Goal: Task Accomplishment & Management: Manage account settings

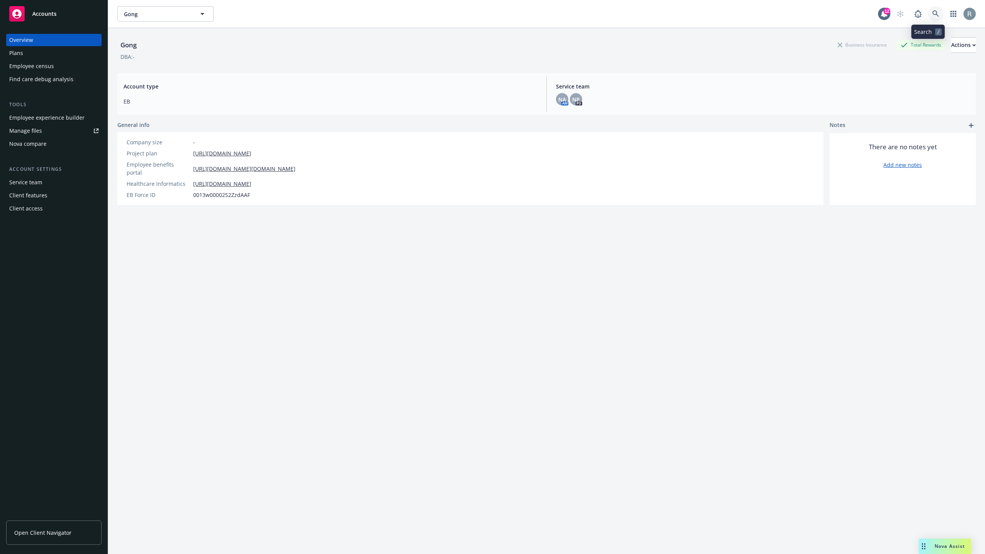
click at [928, 9] on link at bounding box center [935, 13] width 15 height 15
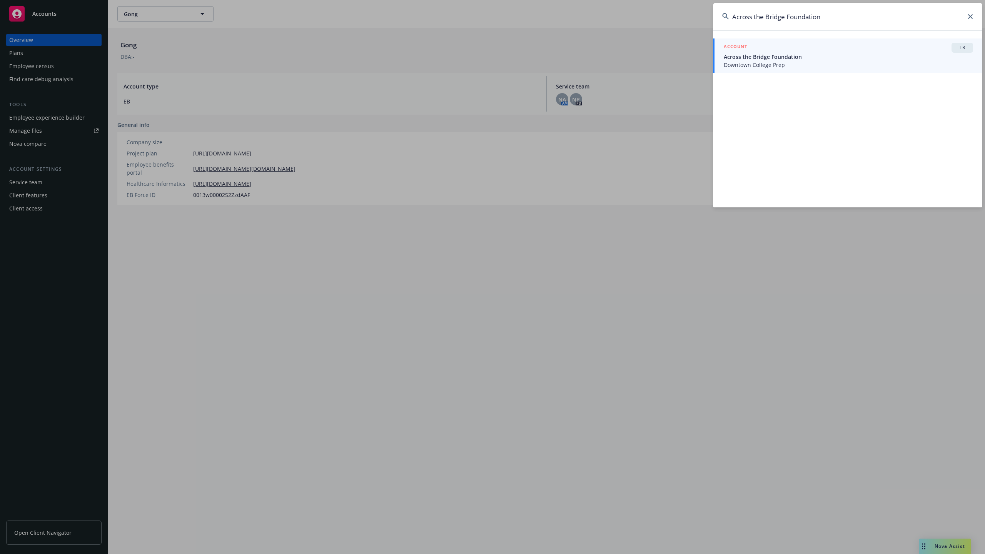
type input "Across the Bridge Foundation"
click at [776, 57] on span "Across the Bridge Foundation" at bounding box center [847, 57] width 249 height 8
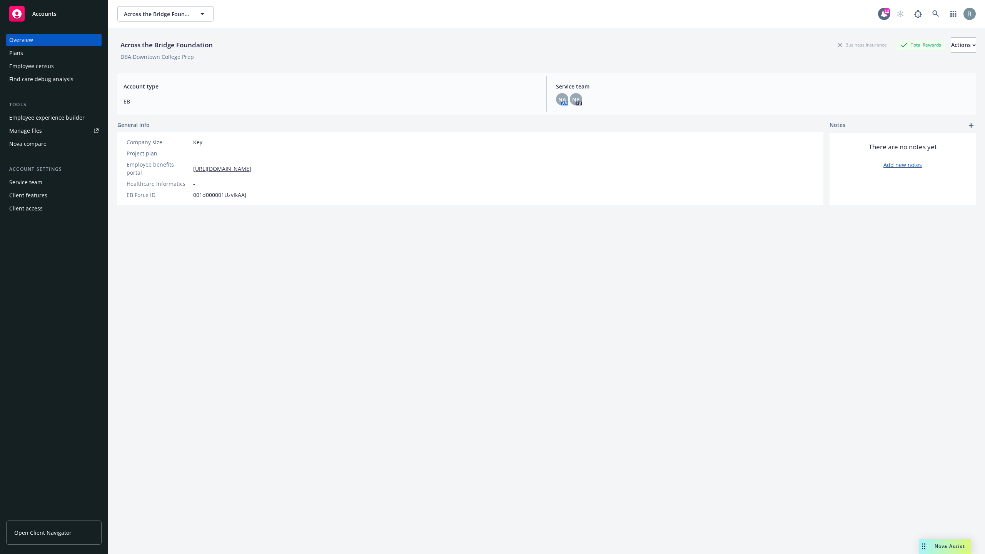
click at [23, 116] on div "Employee experience builder" at bounding box center [46, 118] width 75 height 12
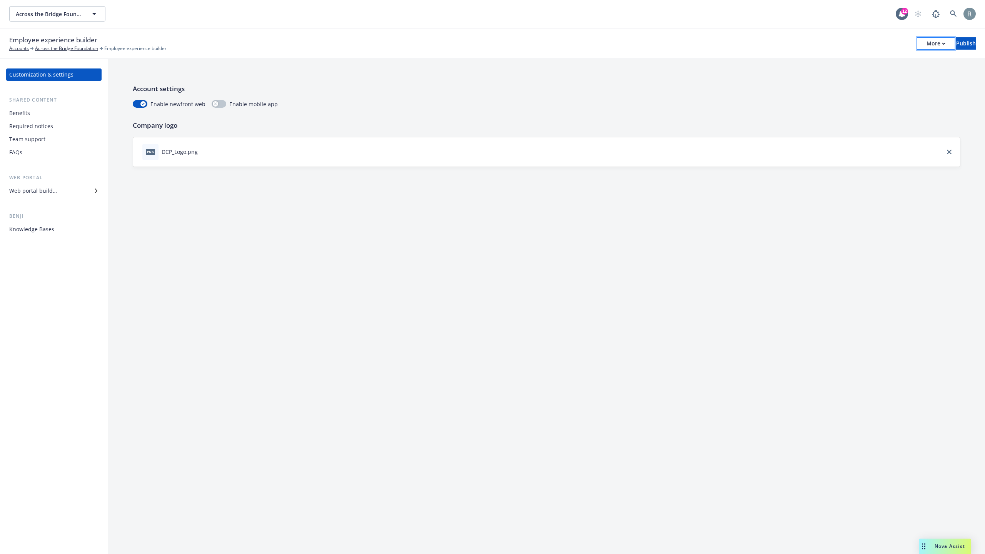
click at [926, 45] on div "More" at bounding box center [935, 44] width 19 height 12
click at [951, 15] on icon at bounding box center [953, 13] width 7 height 7
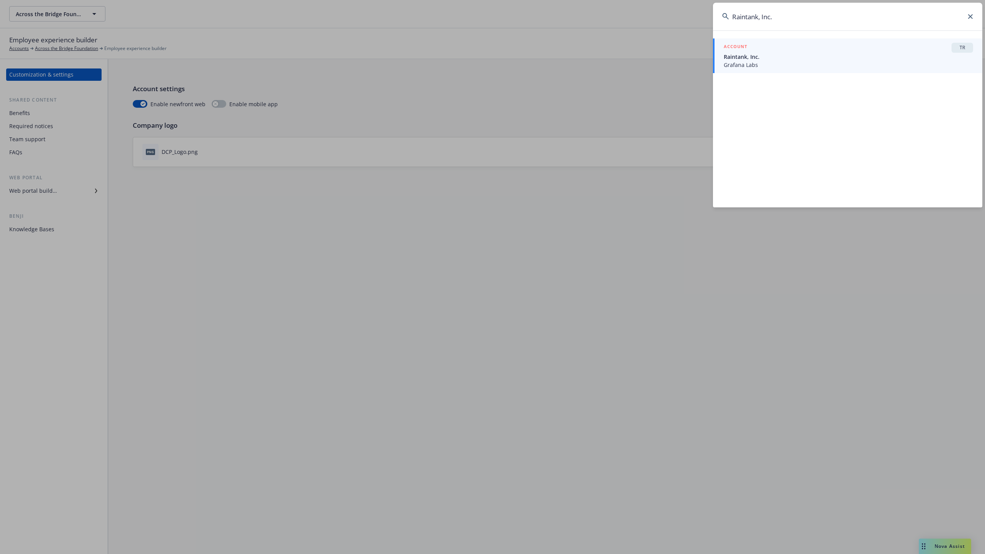
type input "Raintank, Inc."
click at [751, 48] on div "ACCOUNT TR" at bounding box center [847, 48] width 249 height 10
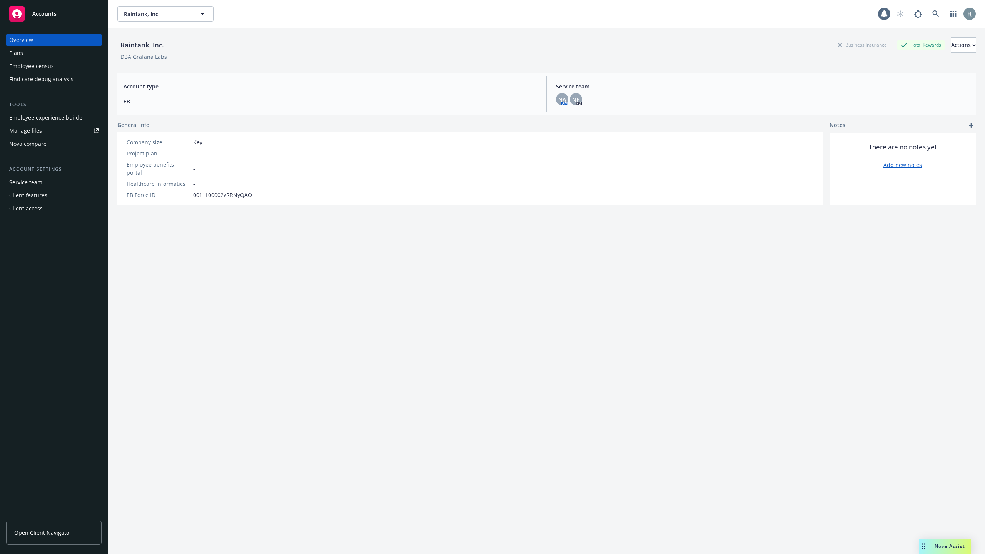
click at [46, 114] on div "Employee experience builder" at bounding box center [46, 118] width 75 height 12
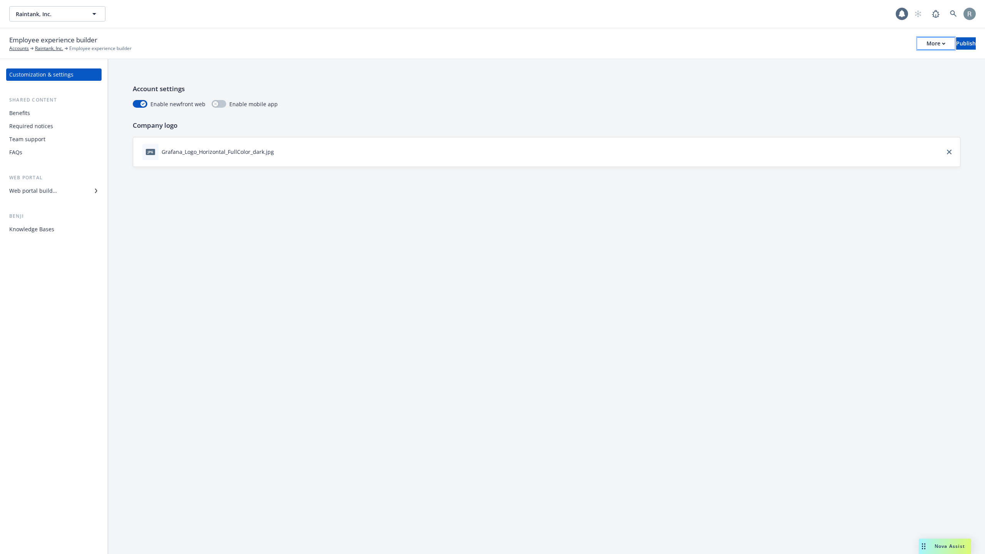
click at [926, 42] on div "More" at bounding box center [935, 44] width 19 height 12
click at [814, 245] on div "Account settings Enable newfront web Enable mobile app Company logo jpg Grafana…" at bounding box center [546, 306] width 876 height 495
click at [948, 14] on link at bounding box center [952, 13] width 15 height 15
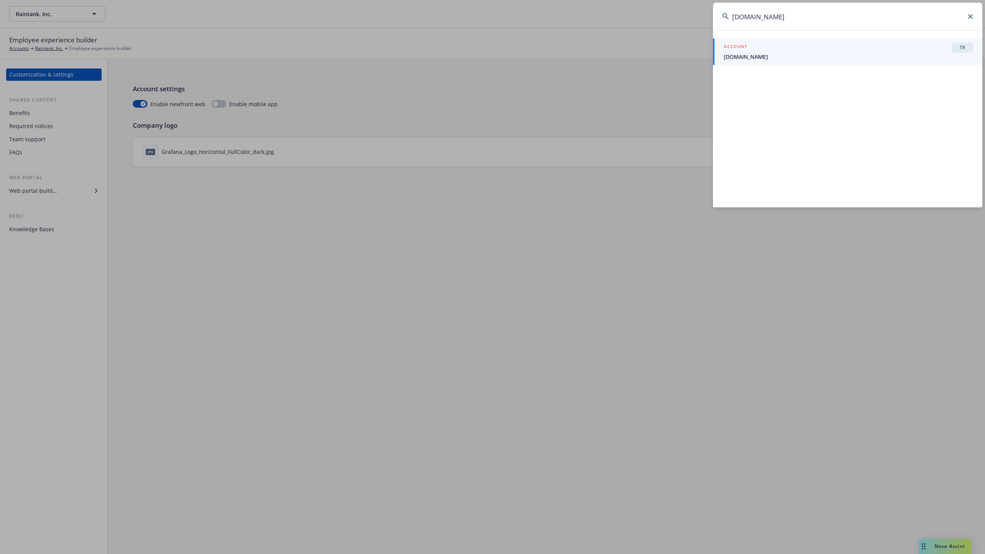
type input "Customer.io"
click at [878, 50] on div "ACCOUNT TR" at bounding box center [847, 48] width 249 height 10
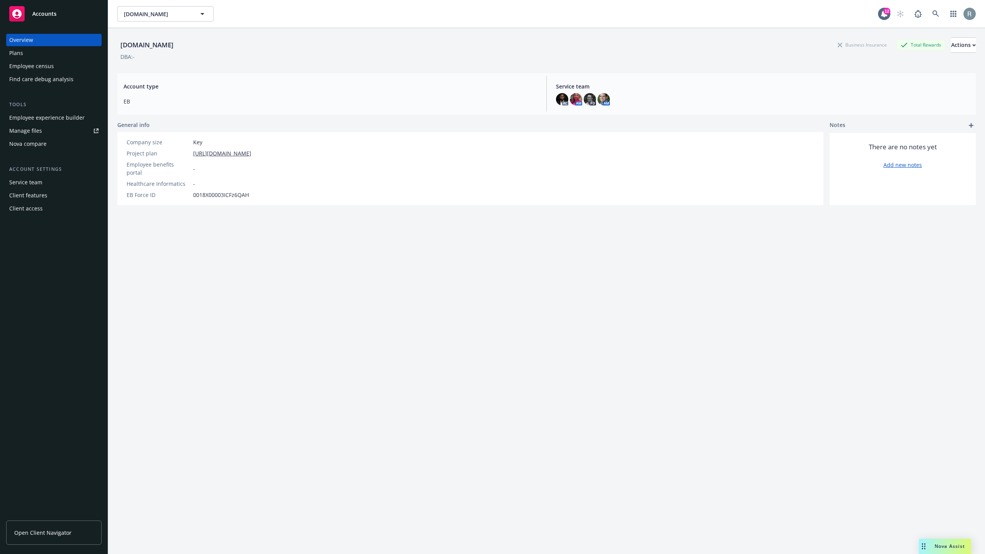
click at [66, 115] on div "Employee experience builder" at bounding box center [46, 118] width 75 height 12
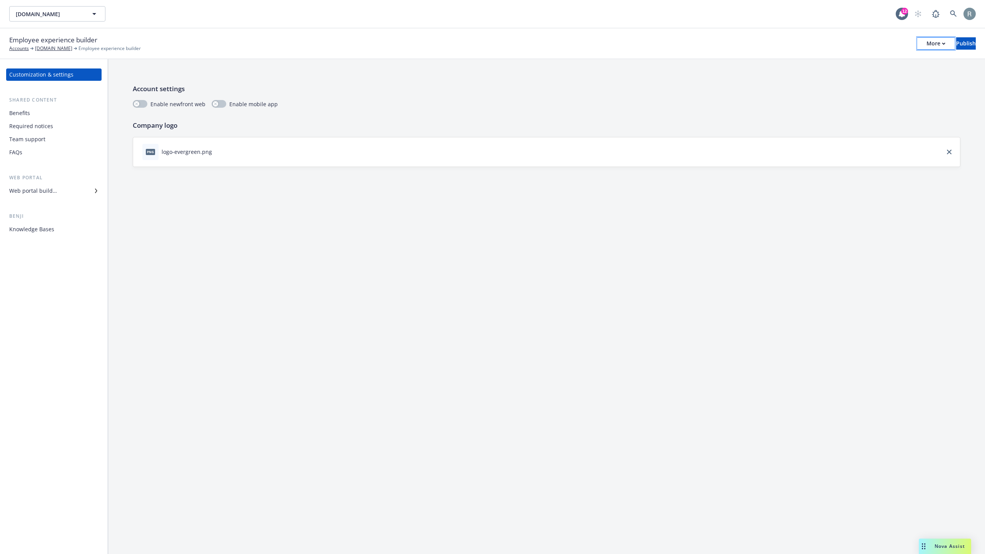
click at [926, 47] on div "More" at bounding box center [935, 44] width 19 height 12
click at [889, 80] on link "Copy portal link" at bounding box center [872, 75] width 114 height 15
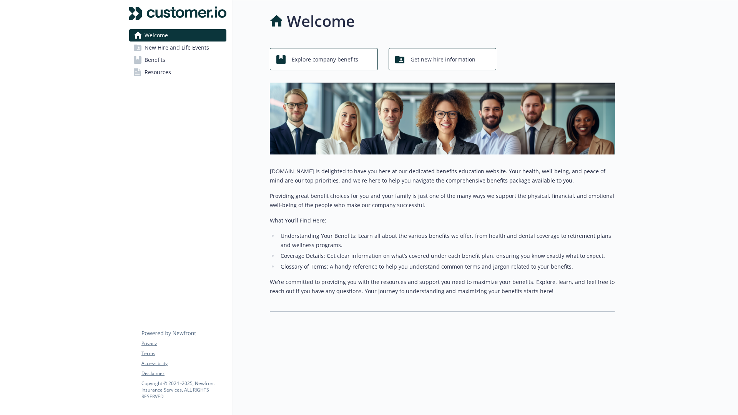
click at [182, 52] on span "New Hire and Life Events" at bounding box center [177, 48] width 65 height 12
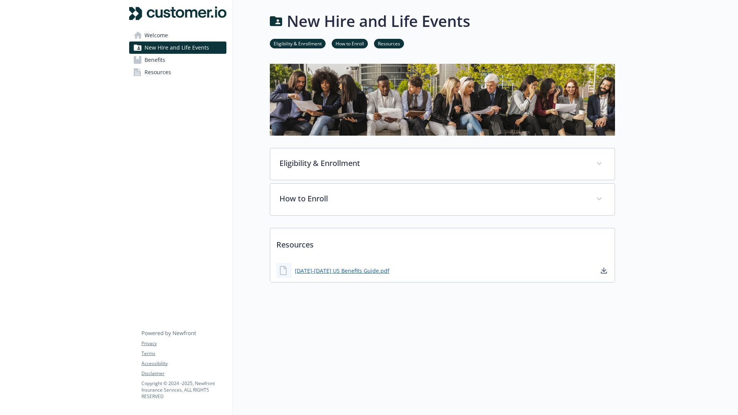
click at [179, 61] on link "Benefits" at bounding box center [177, 60] width 97 height 12
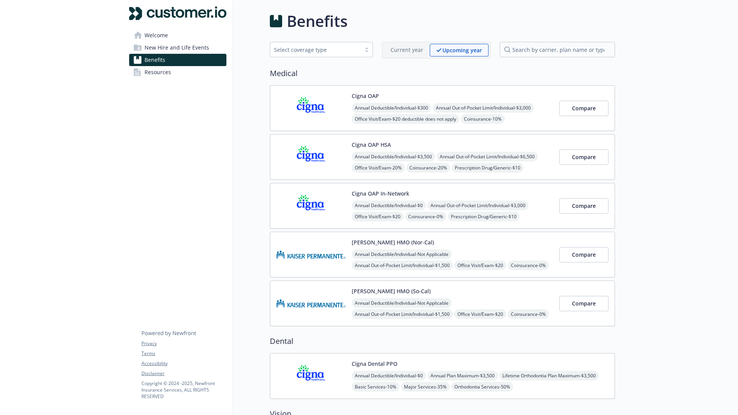
click at [190, 75] on link "Resources" at bounding box center [177, 72] width 97 height 12
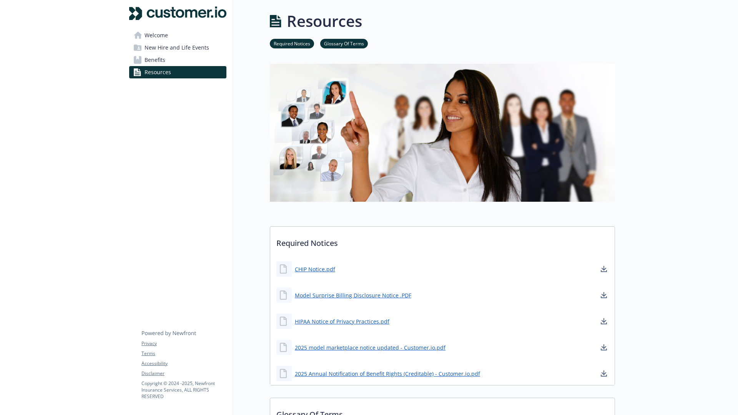
click at [180, 51] on span "New Hire and Life Events" at bounding box center [177, 48] width 65 height 12
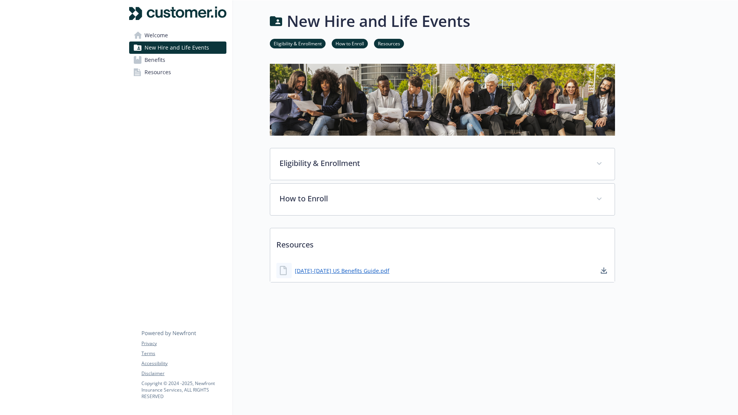
click at [163, 61] on span "Benefits" at bounding box center [155, 60] width 21 height 12
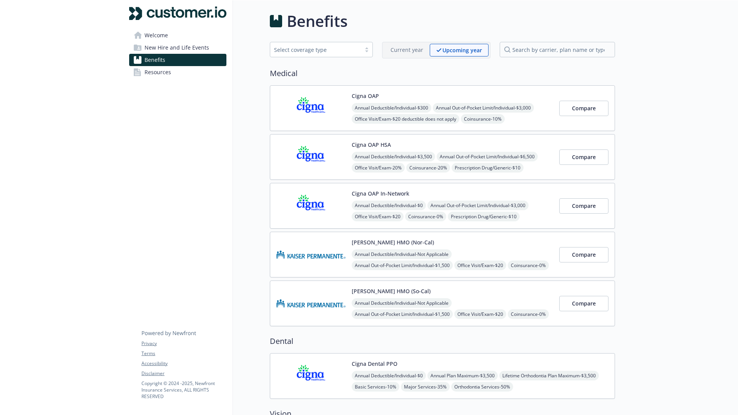
click at [175, 74] on link "Resources" at bounding box center [177, 72] width 97 height 12
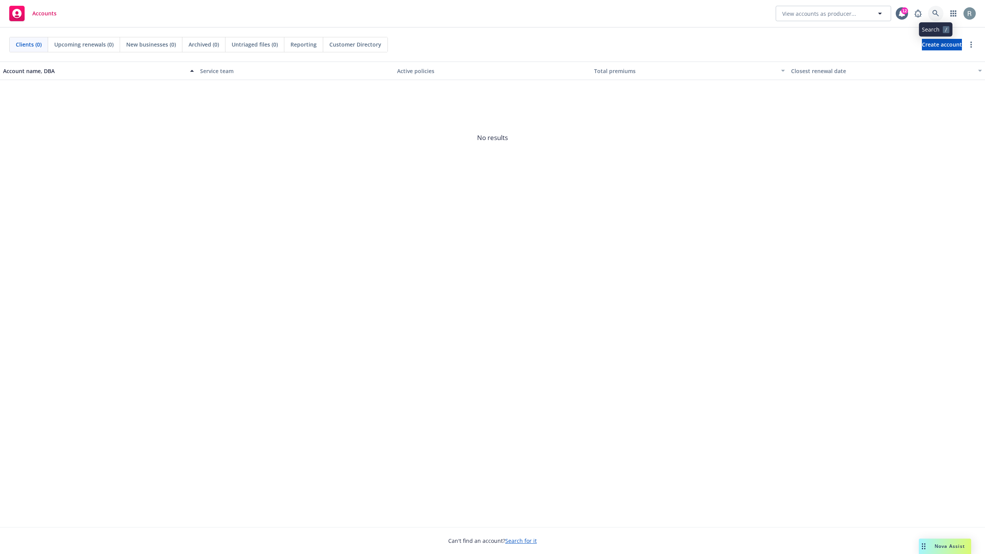
click at [935, 15] on icon at bounding box center [935, 13] width 7 height 7
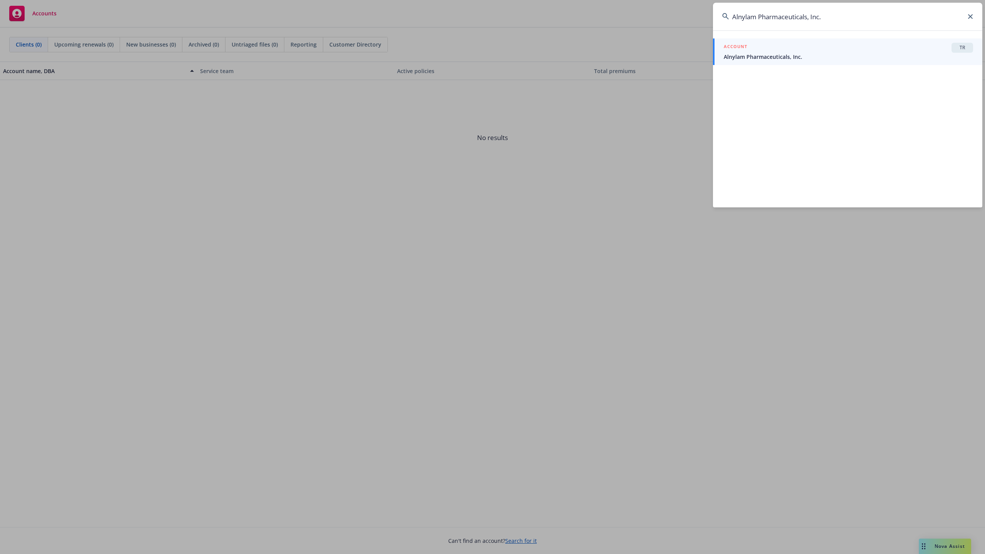
type input "Alnylam Pharmaceuticals, Inc."
click at [813, 47] on div "ACCOUNT TR" at bounding box center [847, 48] width 249 height 10
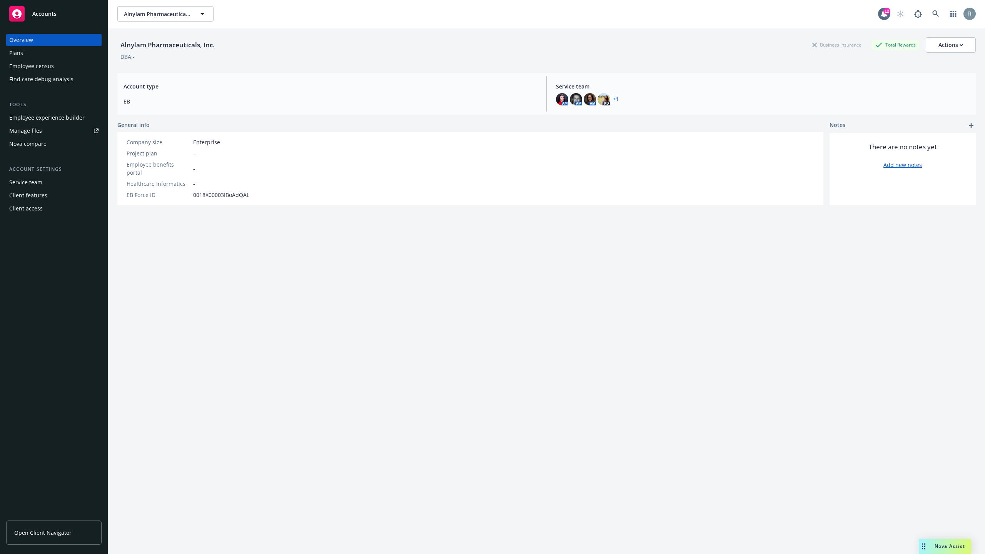
click at [52, 203] on div "Client access" at bounding box center [53, 208] width 89 height 12
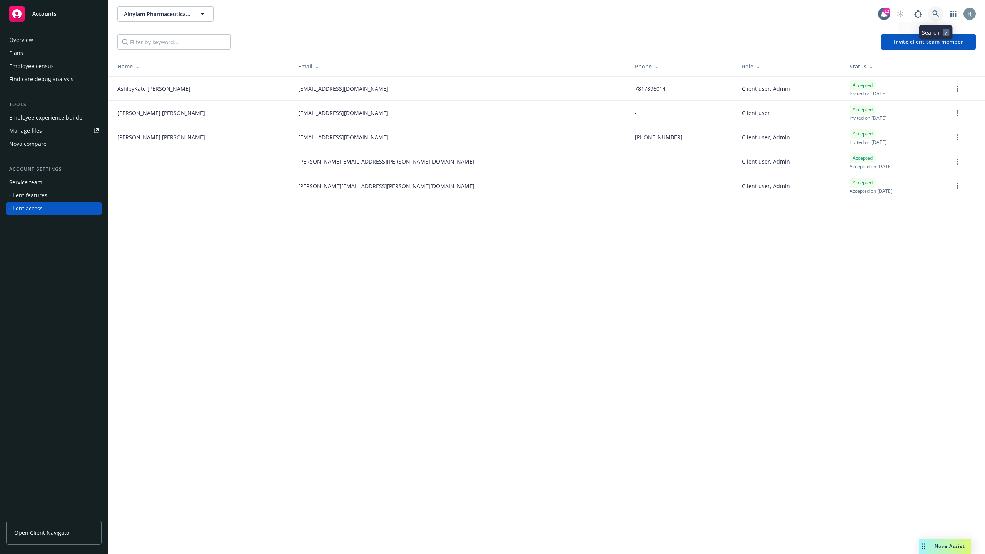
click at [931, 13] on link at bounding box center [935, 13] width 15 height 15
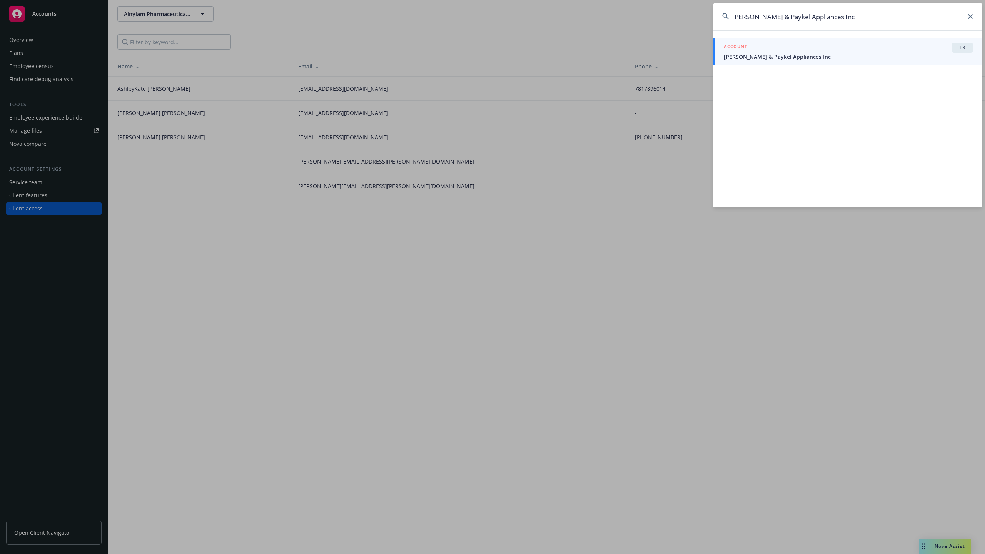
type input "Fisher & Paykel Appliances Inc"
click at [772, 51] on div "ACCOUNT TR" at bounding box center [847, 48] width 249 height 10
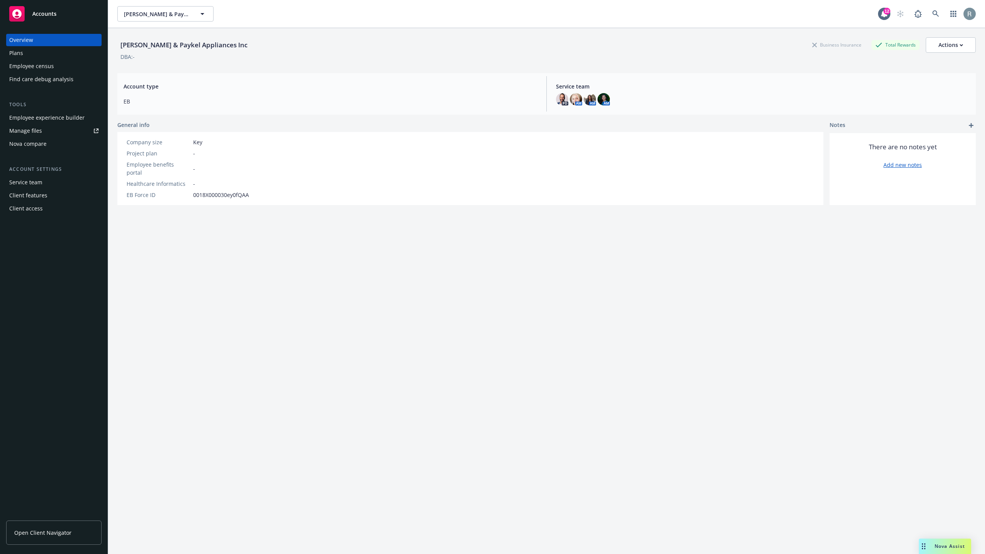
click at [47, 204] on div "Client access" at bounding box center [53, 208] width 89 height 12
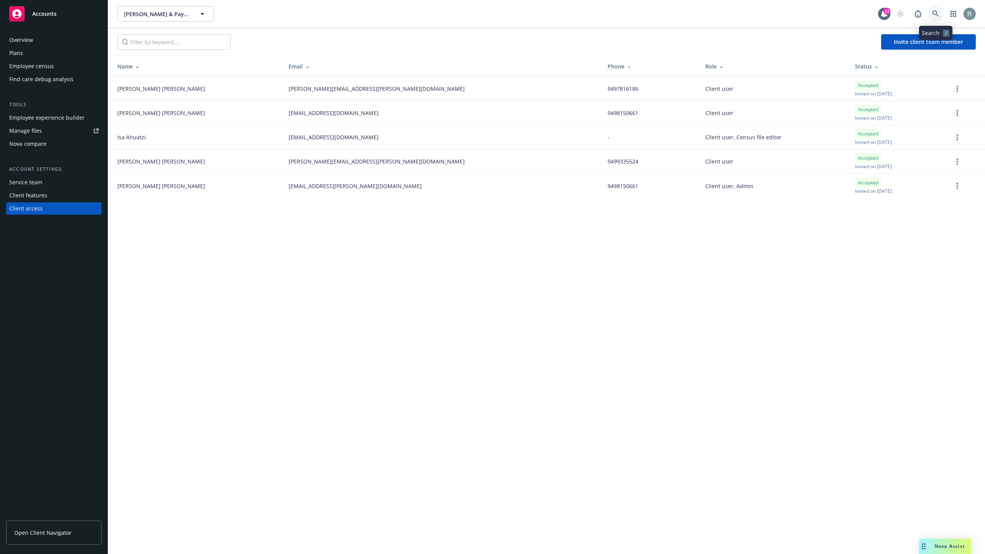
click at [937, 15] on icon at bounding box center [935, 13] width 7 height 7
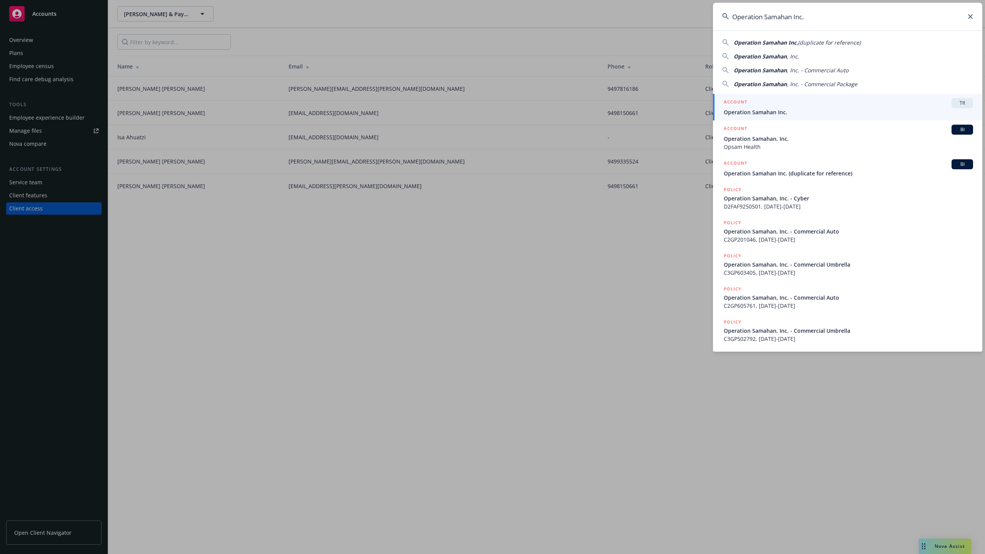
type input "Operation Samahan Inc."
click at [770, 112] on span "Operation Samahan Inc." at bounding box center [847, 112] width 249 height 8
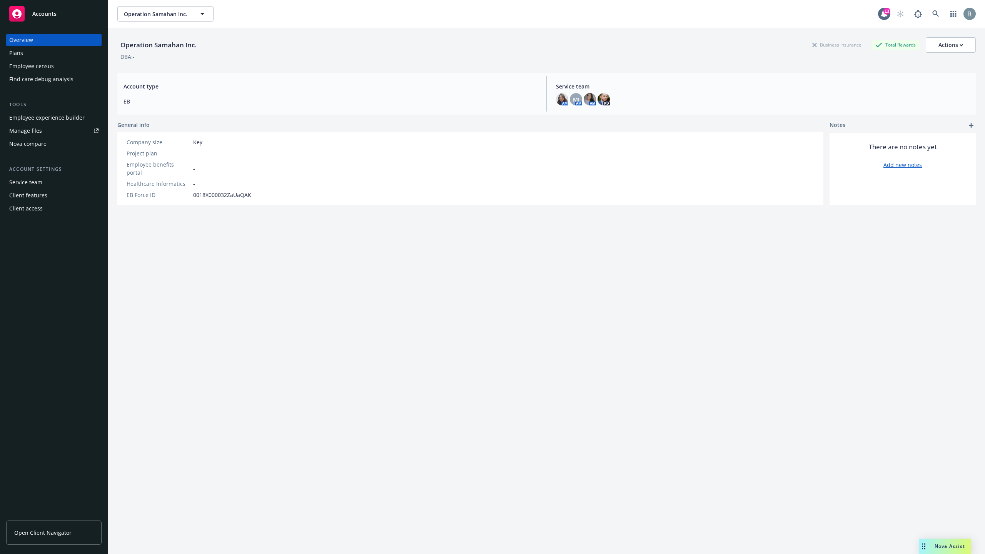
click at [34, 210] on div "Client access" at bounding box center [25, 208] width 33 height 12
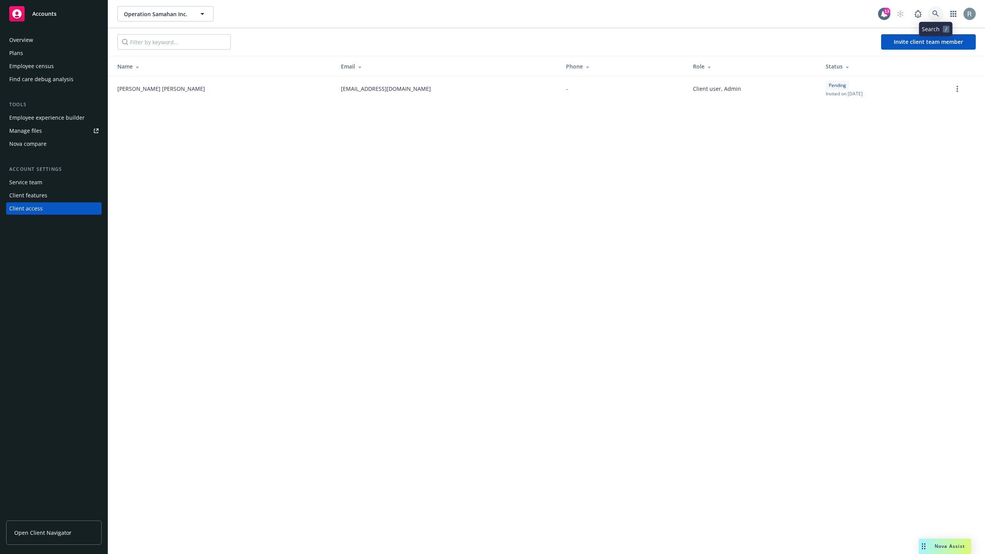
click at [932, 15] on icon at bounding box center [935, 13] width 7 height 7
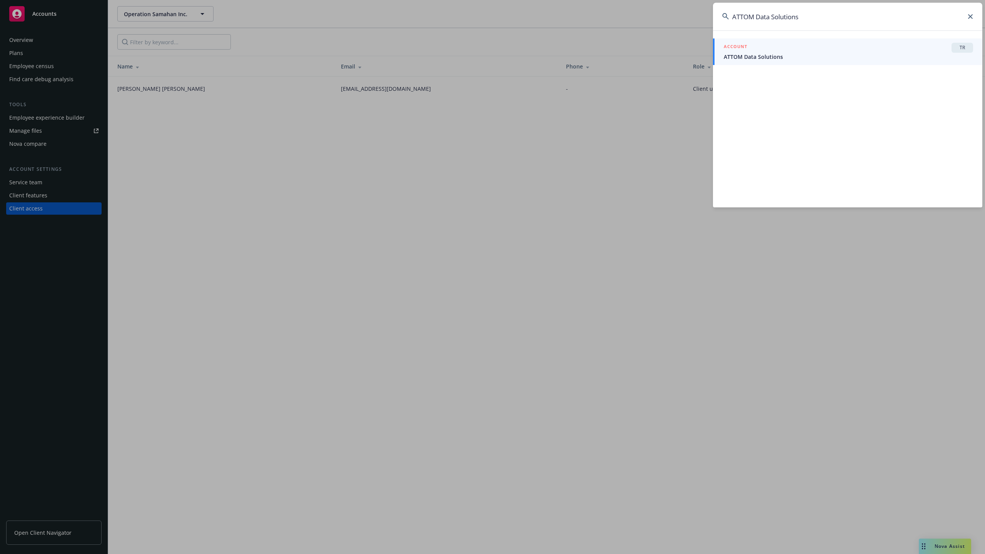
type input "ATTOM Data Solutions"
click at [784, 45] on div "ACCOUNT TR" at bounding box center [847, 48] width 249 height 10
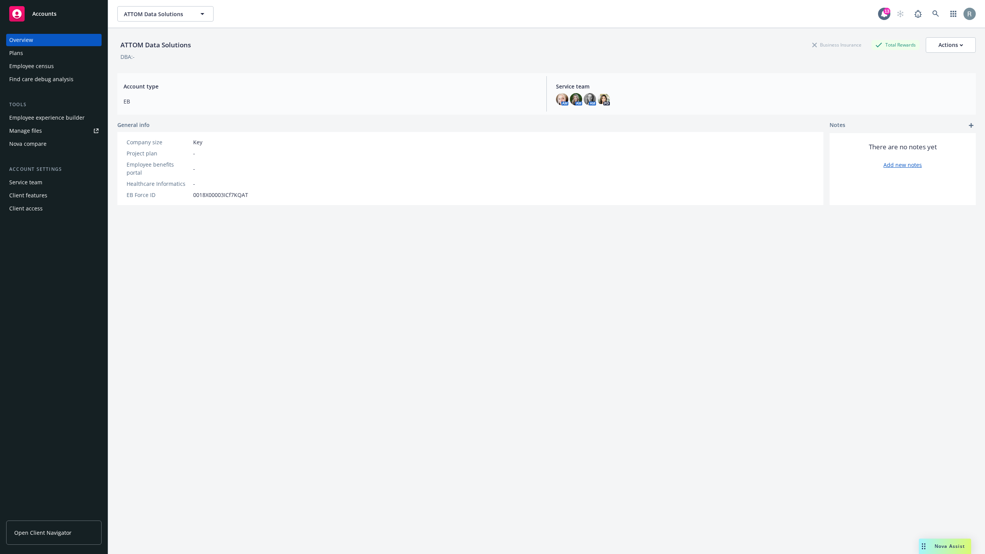
click at [60, 213] on div "Client access" at bounding box center [53, 208] width 89 height 12
